Goal: Transaction & Acquisition: Subscribe to service/newsletter

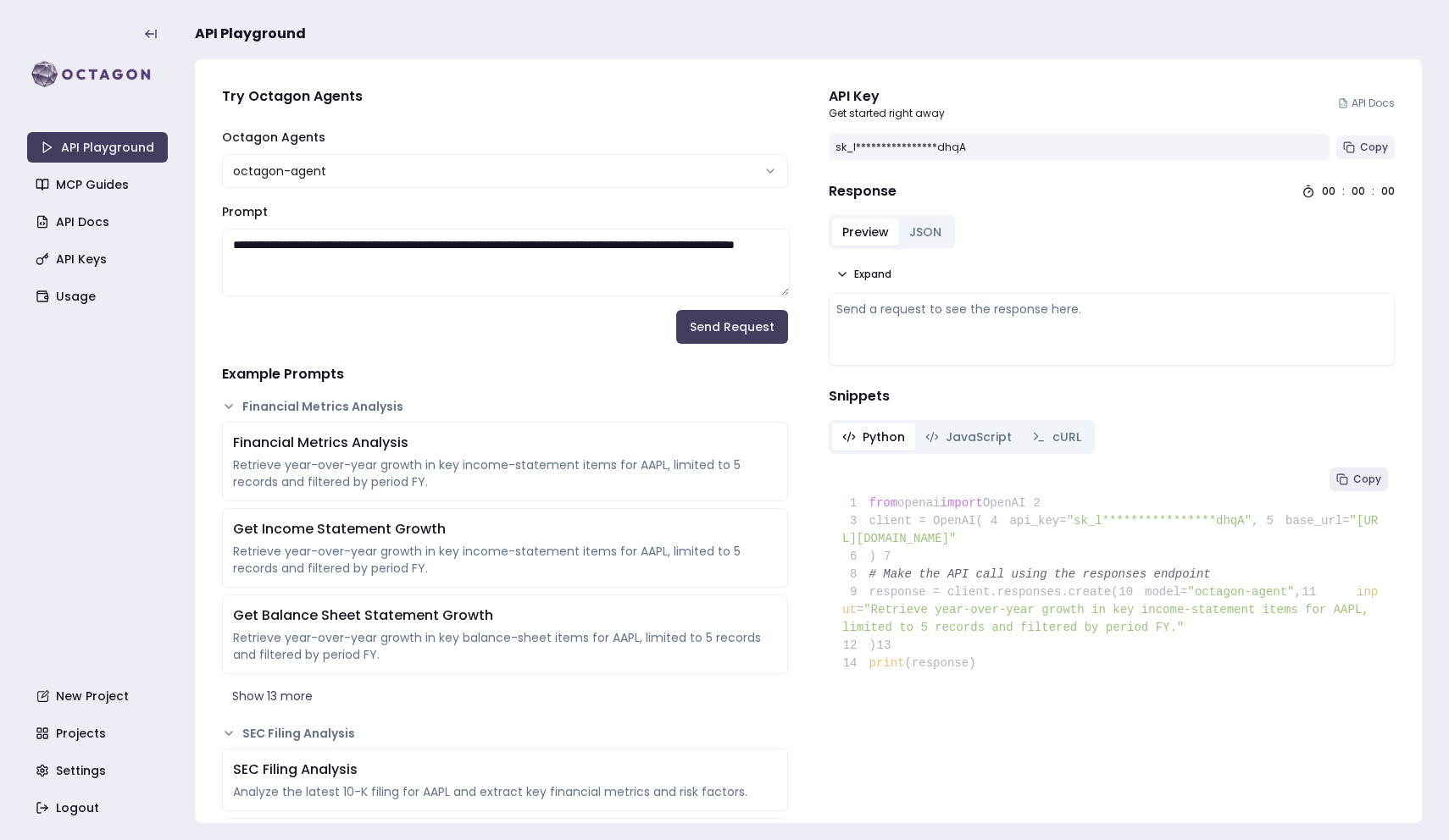
click at [1380, 145] on span "Copy" at bounding box center [1374, 148] width 28 height 14
click at [122, 286] on link "Usage" at bounding box center [99, 296] width 141 height 31
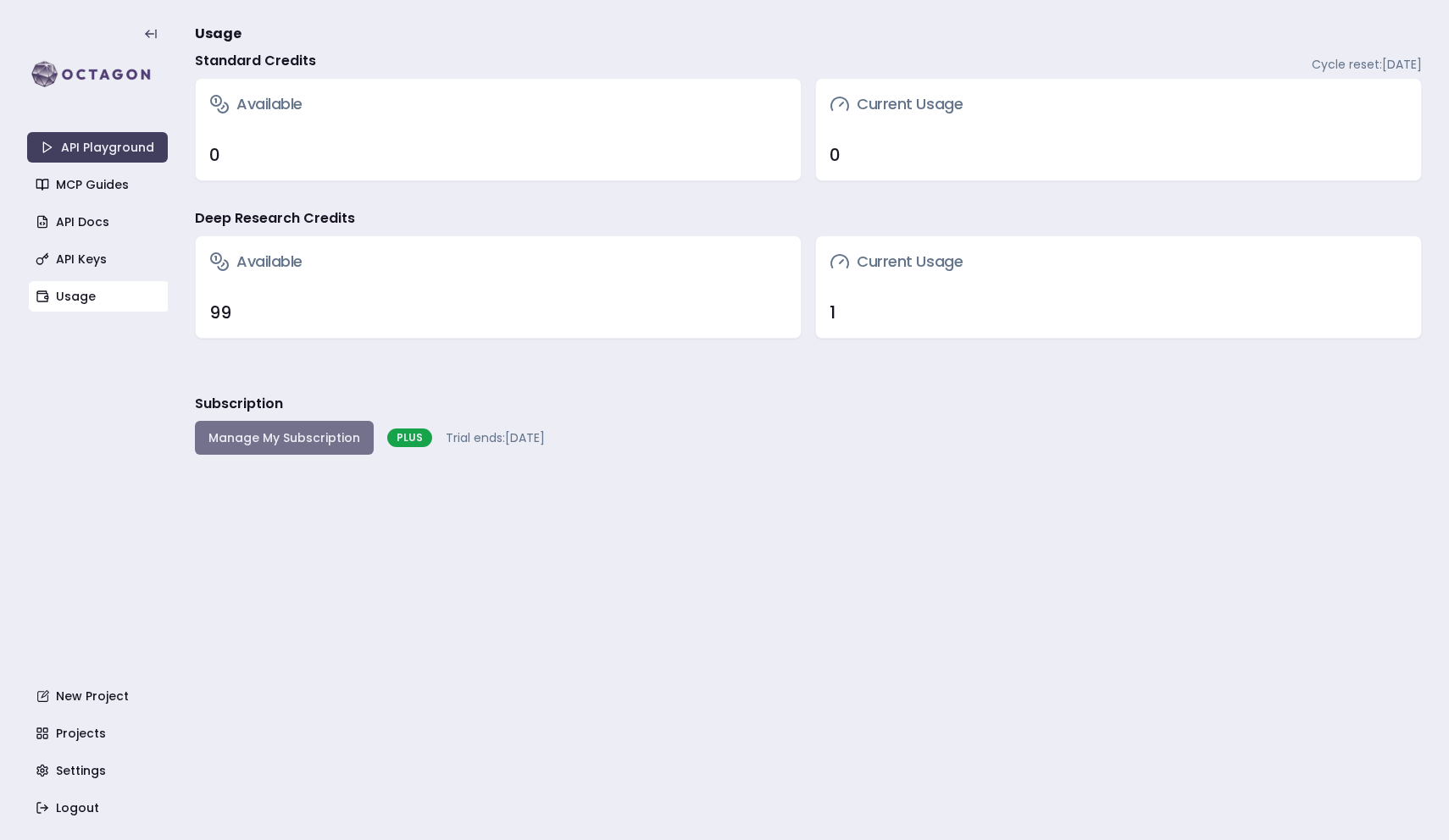
click at [324, 447] on button "Manage My Subscription" at bounding box center [284, 437] width 178 height 34
click at [82, 759] on link "Settings" at bounding box center [99, 770] width 141 height 31
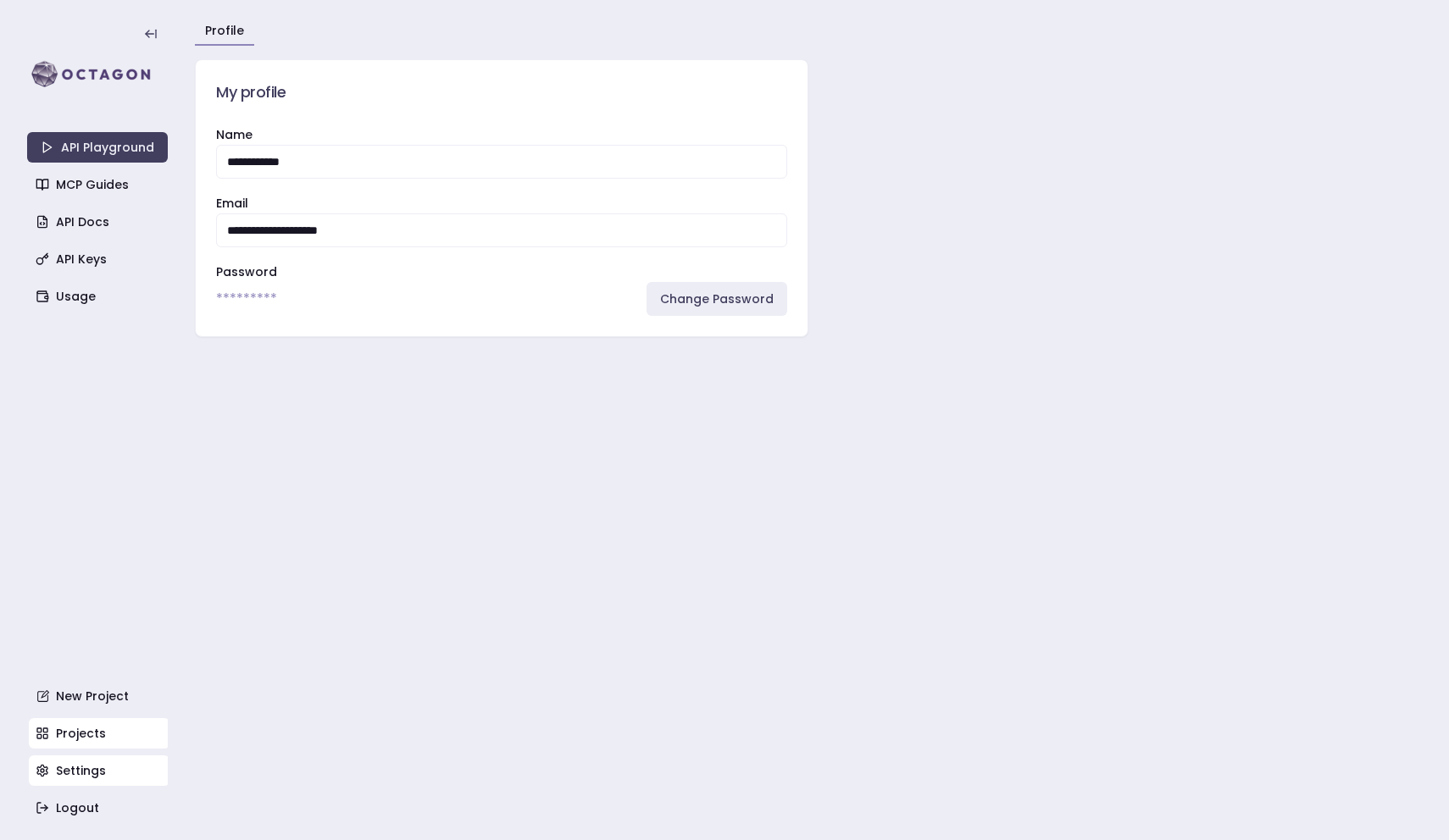
click at [90, 742] on link "Projects" at bounding box center [99, 733] width 141 height 31
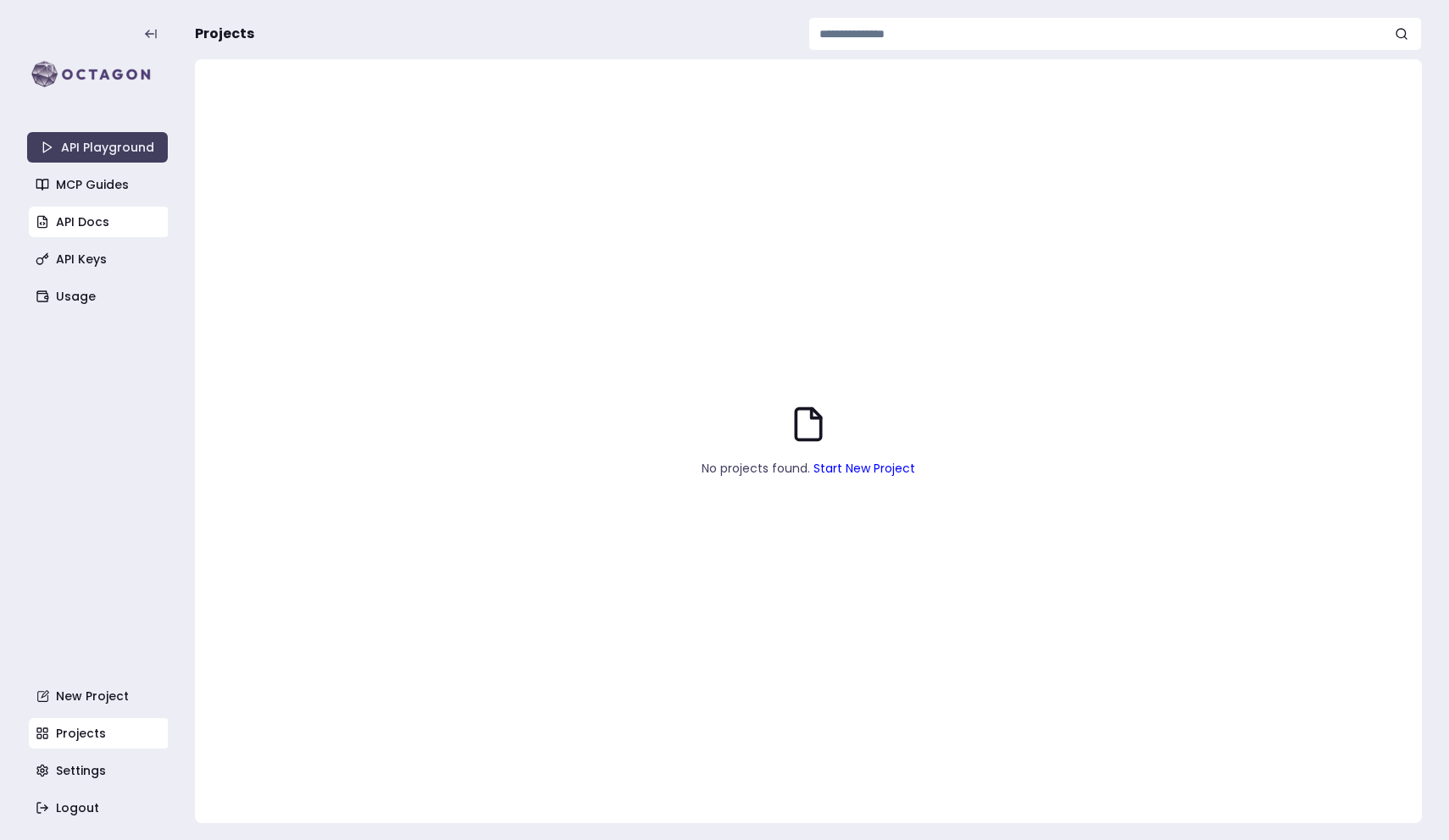
click at [115, 209] on link "API Docs" at bounding box center [99, 221] width 141 height 31
